Goal: Find specific page/section: Find specific page/section

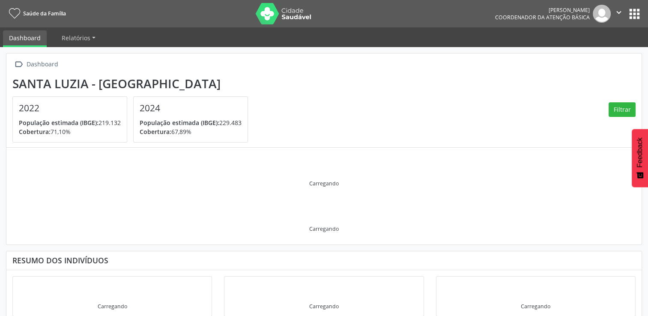
click at [632, 15] on button "apps" at bounding box center [634, 13] width 15 height 15
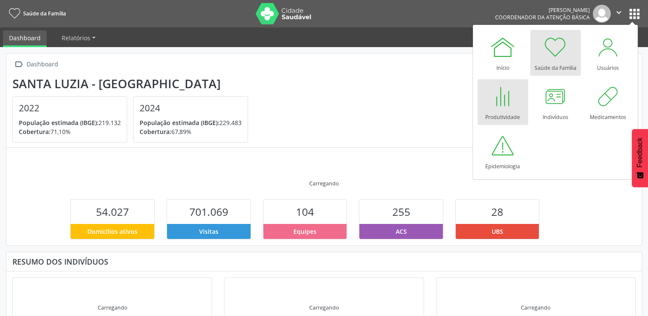
click at [496, 106] on div at bounding box center [503, 97] width 26 height 26
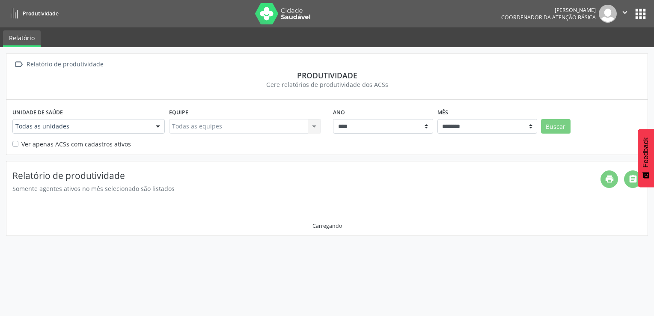
click at [158, 122] on div at bounding box center [158, 126] width 13 height 15
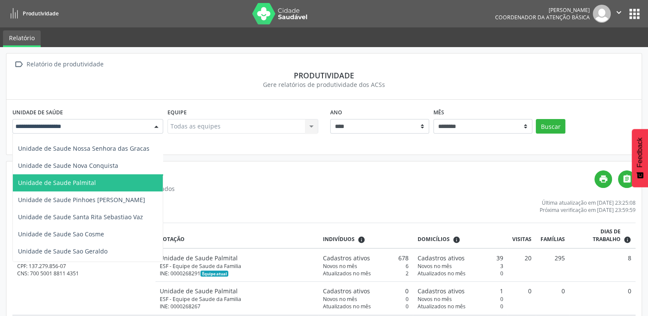
scroll to position [300, 0]
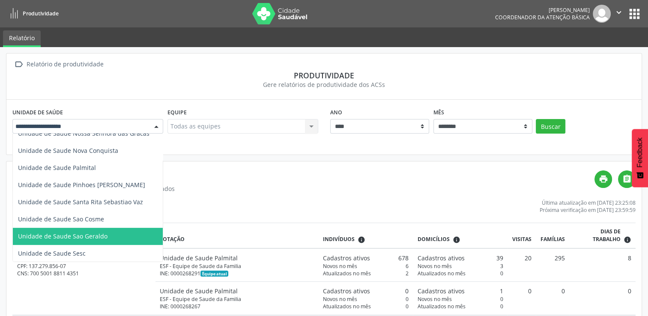
click at [118, 232] on span "Unidade de Saude Sao Geraldo" at bounding box center [101, 236] width 177 height 17
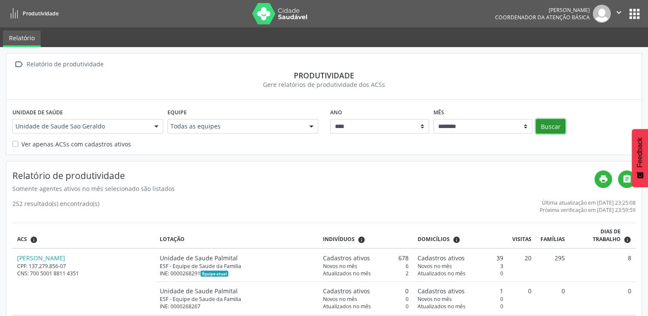
click at [553, 127] on button "Buscar" at bounding box center [551, 126] width 30 height 15
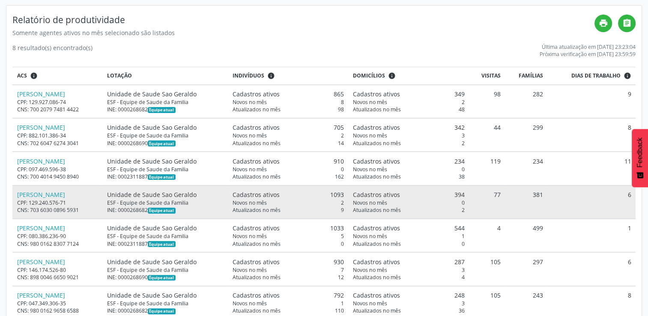
scroll to position [171, 0]
